Goal: Information Seeking & Learning: Learn about a topic

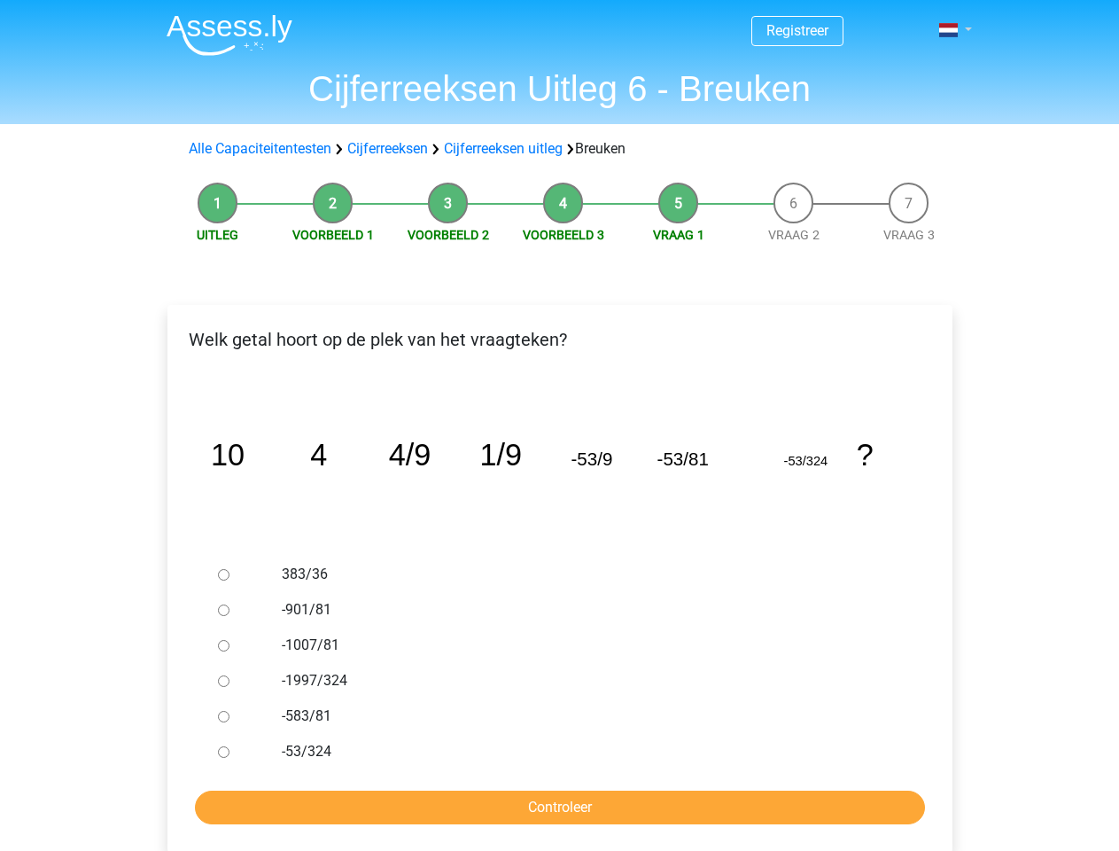
click at [950, 30] on span at bounding box center [948, 30] width 19 height 14
click at [223, 574] on input "383/36" at bounding box center [224, 575] width 12 height 12
radio input "true"
click at [223, 610] on input "-901/81" at bounding box center [224, 610] width 12 height 12
radio input "true"
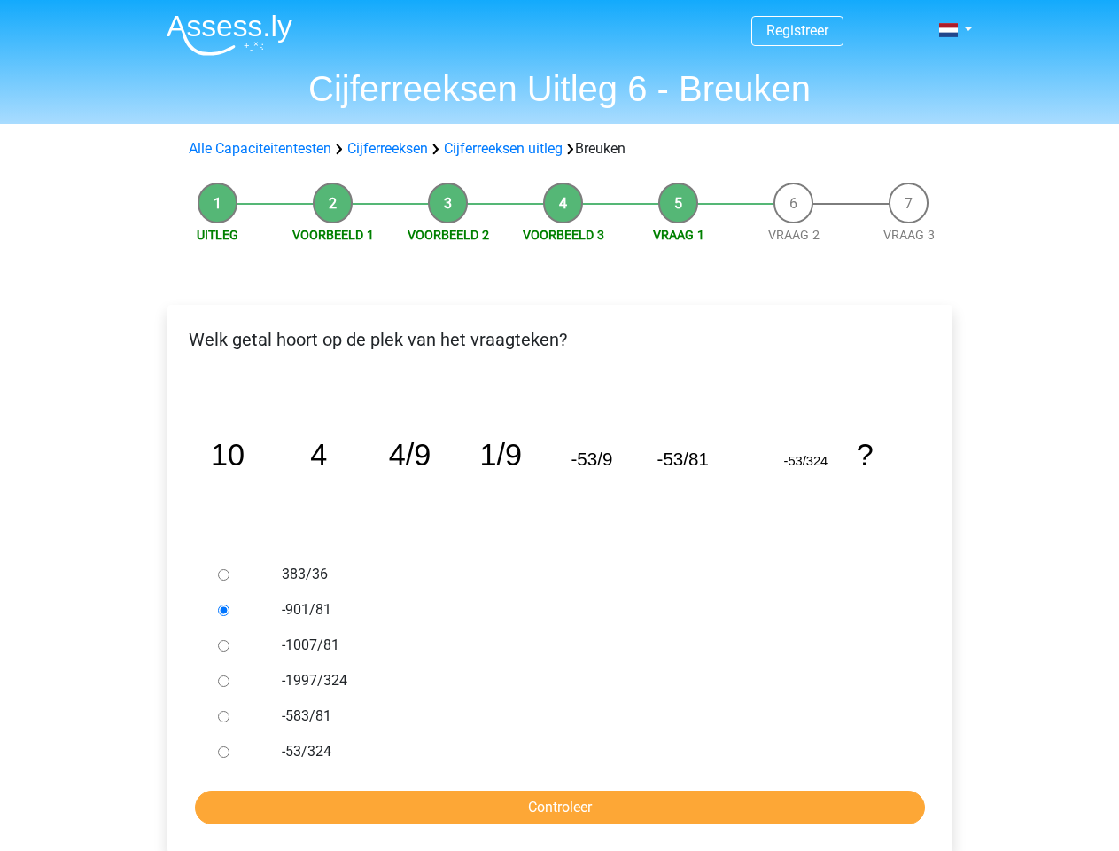
click at [223, 645] on input "-1007/81" at bounding box center [224, 646] width 12 height 12
radio input "true"
click at [223, 681] on input "-1997/324" at bounding box center [224, 681] width 12 height 12
radio input "true"
click at [223, 716] on input "-583/81" at bounding box center [224, 717] width 12 height 12
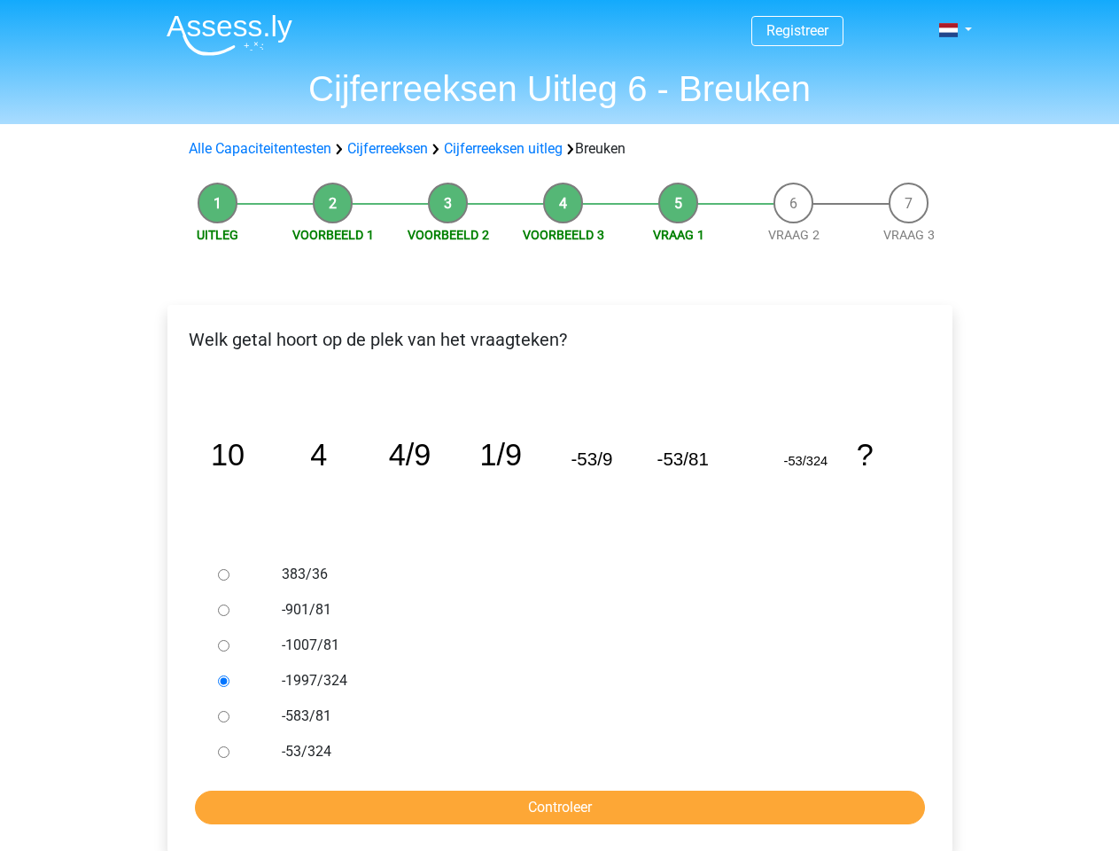
radio input "true"
click at [223, 751] on input "-53/324" at bounding box center [224, 752] width 12 height 12
radio input "true"
